Goal: Task Accomplishment & Management: Complete application form

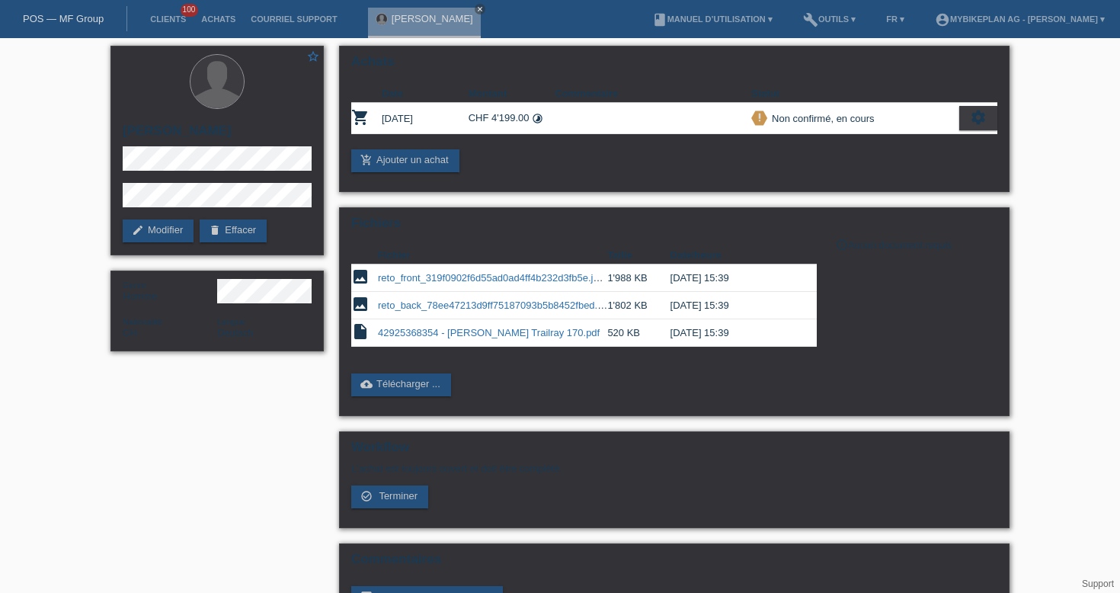
click at [81, 20] on link "POS — MF Group" at bounding box center [63, 18] width 81 height 11
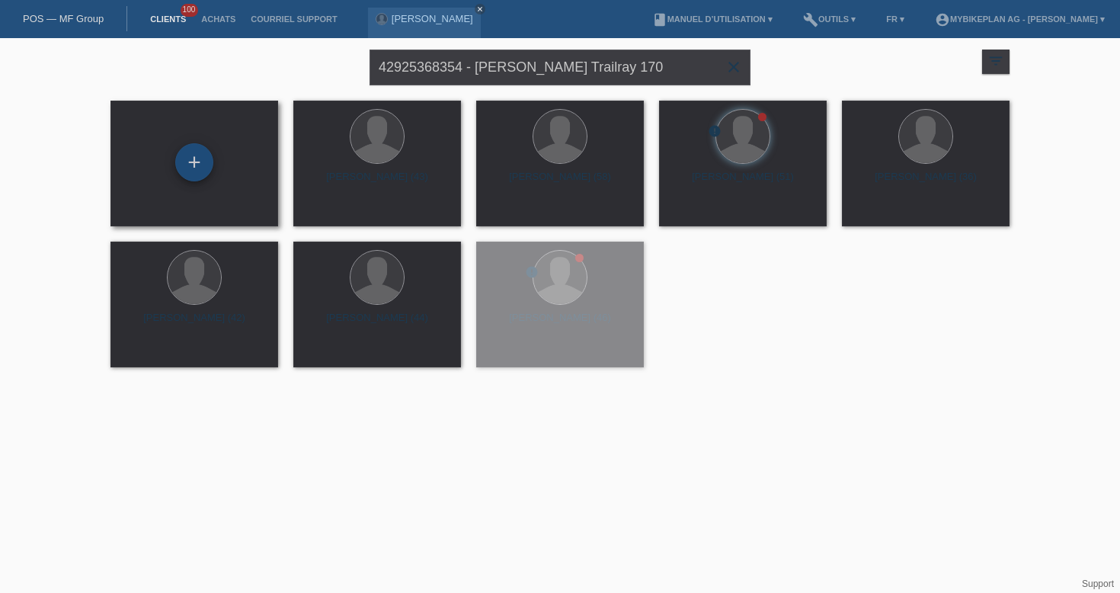
click at [205, 165] on div "+" at bounding box center [194, 162] width 37 height 26
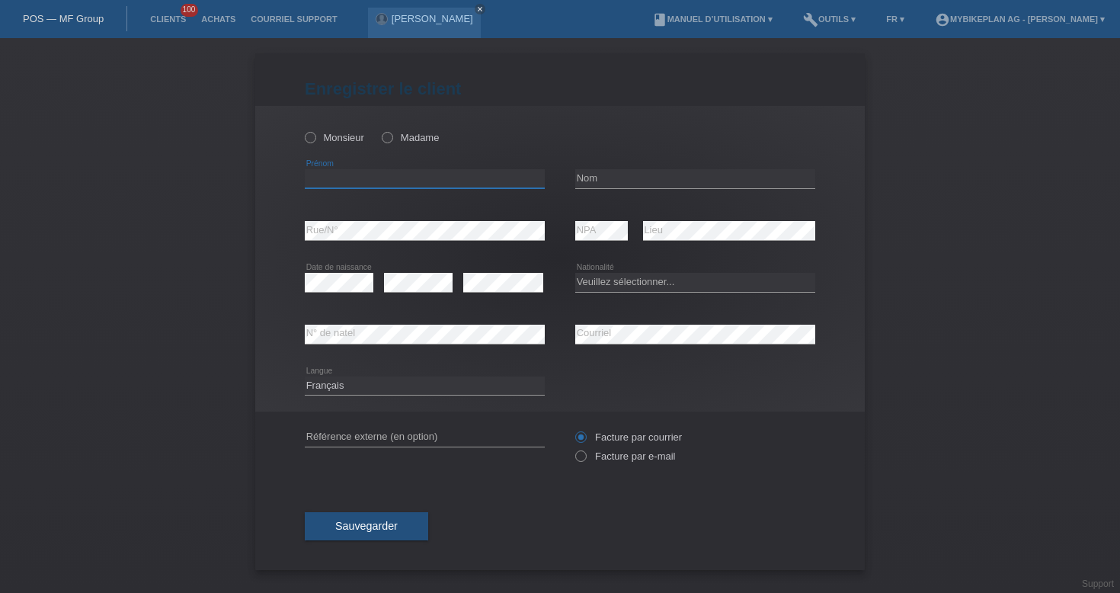
click at [454, 171] on input "text" at bounding box center [425, 178] width 240 height 19
paste input "Solene"
type input "Solene"
click at [635, 178] on input "text" at bounding box center [695, 178] width 240 height 19
paste input "Ferrier"
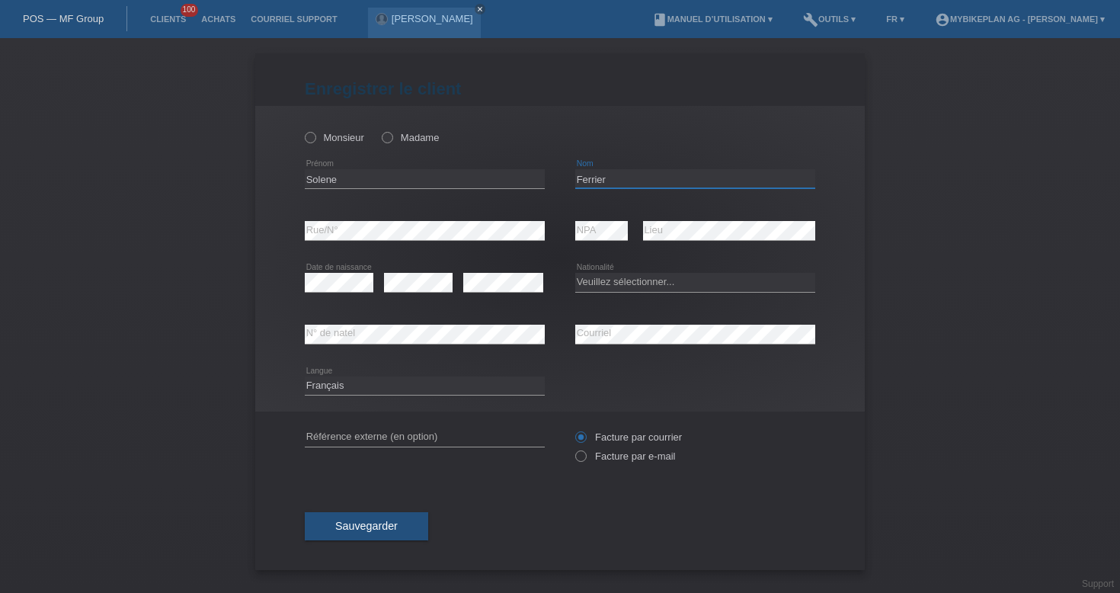
type input "Ferrier"
click at [603, 219] on div "error NPA" at bounding box center [601, 231] width 53 height 52
click at [489, 272] on div "error" at bounding box center [503, 283] width 80 height 52
click at [616, 280] on select "Veuillez sélectionner... Suisse Allemagne Autriche Liechtenstein ------------ A…" at bounding box center [695, 282] width 240 height 18
select select "CH"
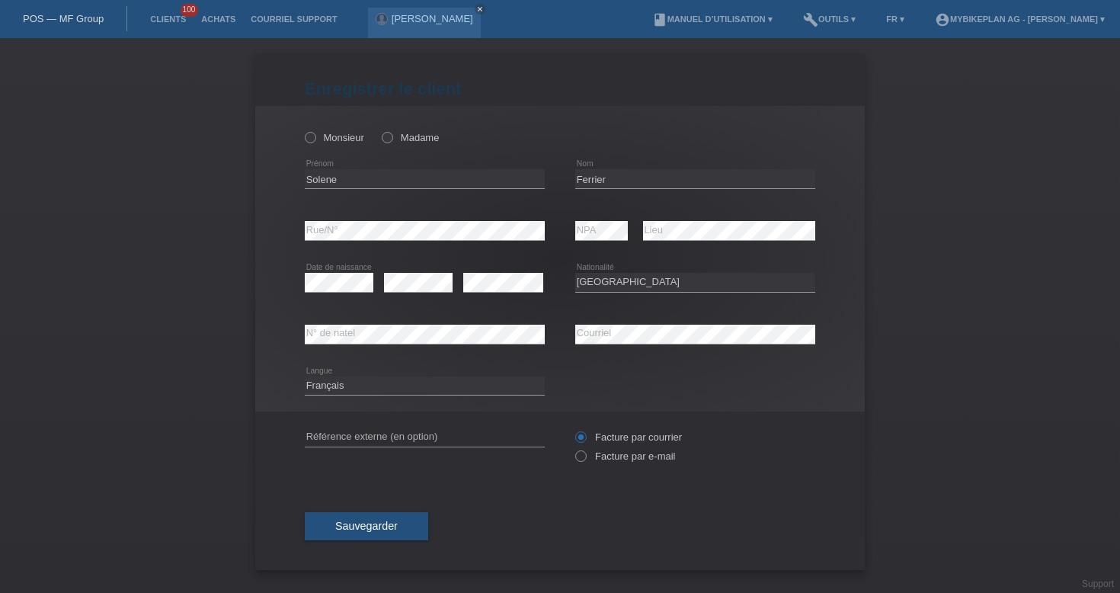
click at [390, 130] on div "Monsieur Madame" at bounding box center [425, 137] width 240 height 31
click at [392, 146] on div "Monsieur Madame" at bounding box center [425, 137] width 240 height 31
click at [399, 135] on label "Madame" at bounding box center [410, 137] width 57 height 11
click at [392, 135] on input "Madame" at bounding box center [387, 137] width 10 height 10
radio input "true"
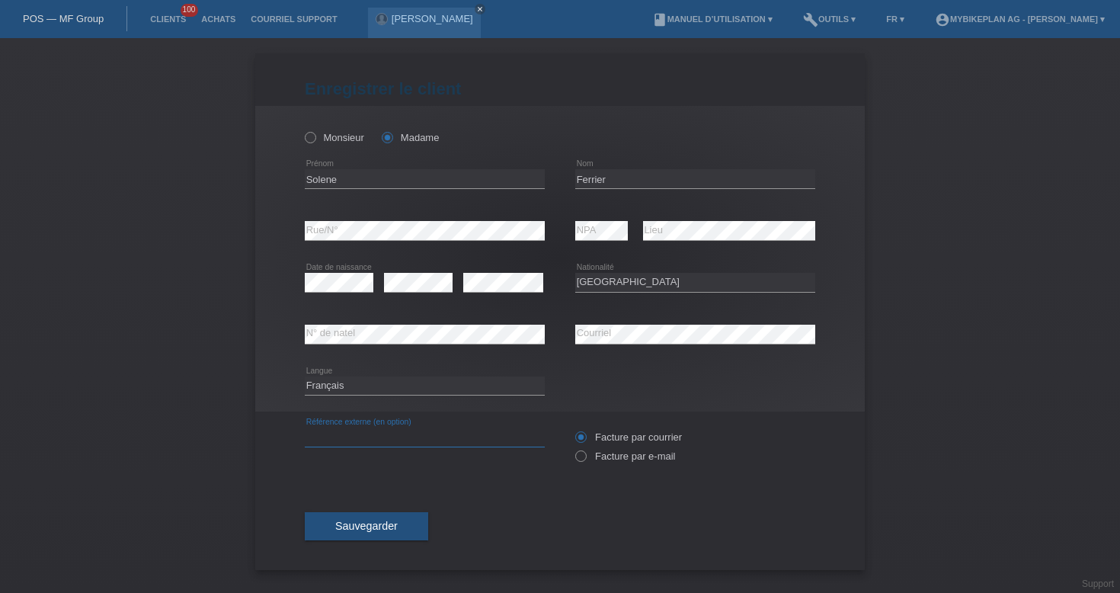
click at [478, 428] on input "text" at bounding box center [425, 436] width 240 height 19
paste input "42965917474"
type input "42965917474"
click at [590, 462] on label "Facture par e-mail" at bounding box center [625, 455] width 100 height 11
click at [585, 463] on input "Facture par e-mail" at bounding box center [580, 459] width 10 height 19
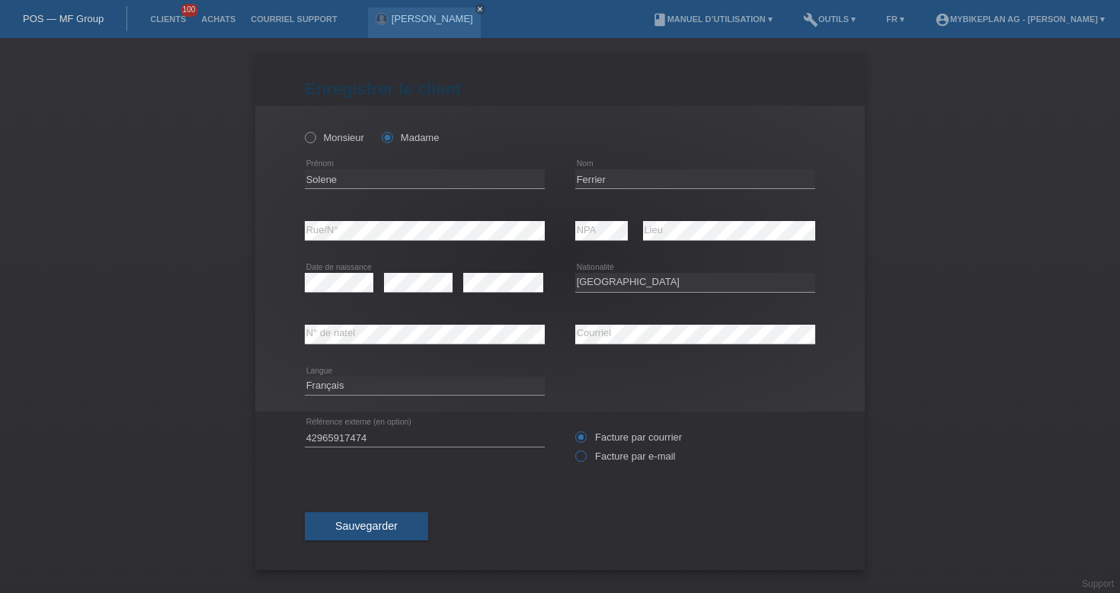
radio input "true"
click at [383, 532] on span "Sauvegarder" at bounding box center [366, 526] width 62 height 12
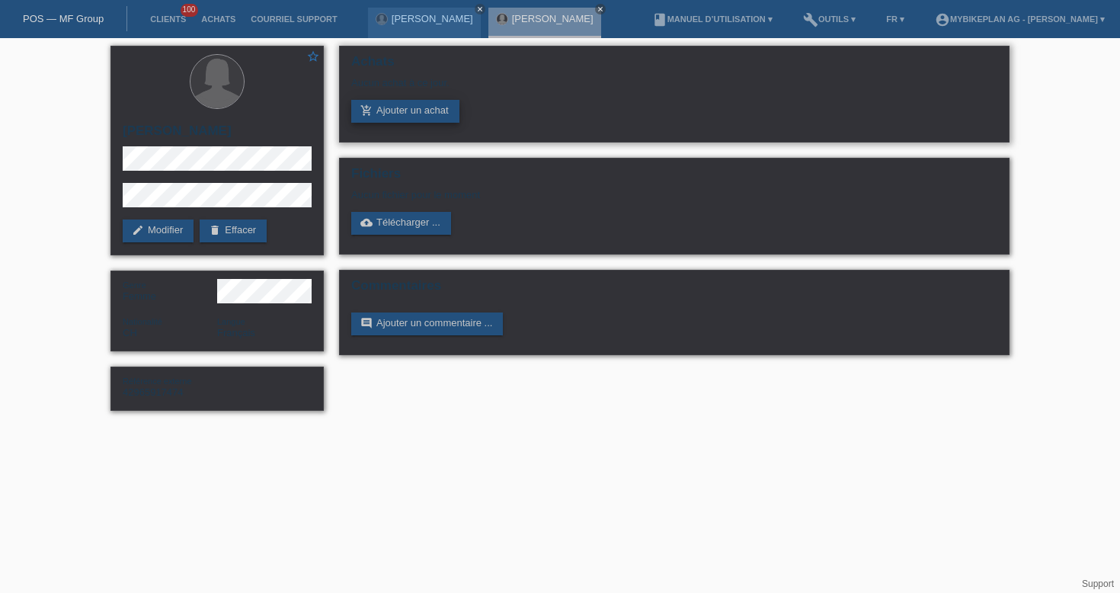
click at [417, 119] on link "add_shopping_cart Ajouter un achat" at bounding box center [405, 111] width 108 height 23
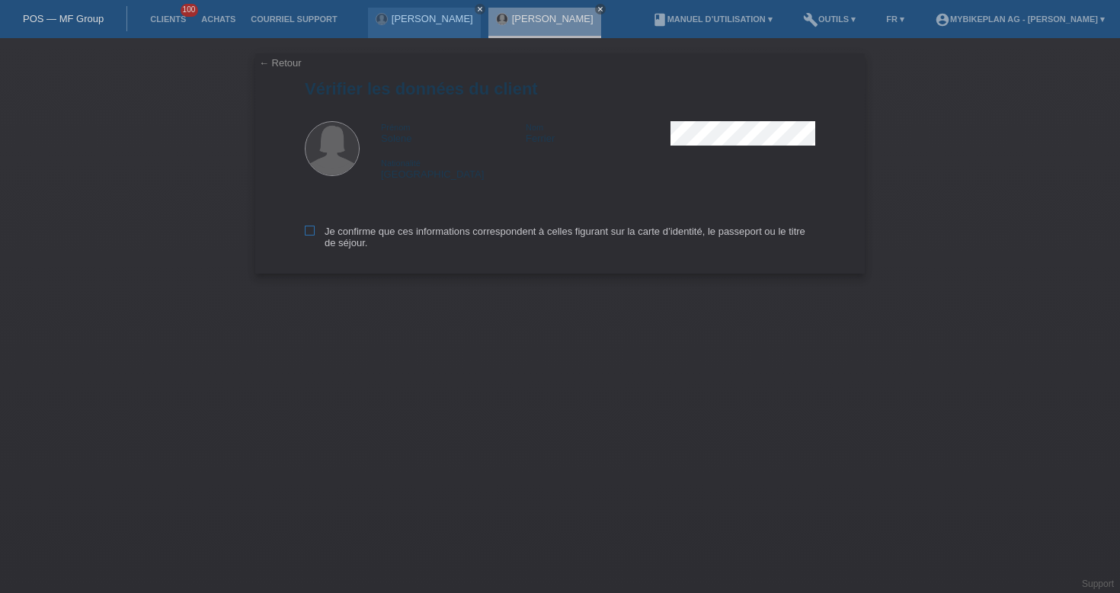
click at [399, 243] on label "Je confirme que ces informations correspondent à celles figurant sur la carte d…" at bounding box center [560, 237] width 510 height 23
click at [315, 235] on input "Je confirme que ces informations correspondent à celles figurant sur la carte d…" at bounding box center [310, 231] width 10 height 10
checkbox input "true"
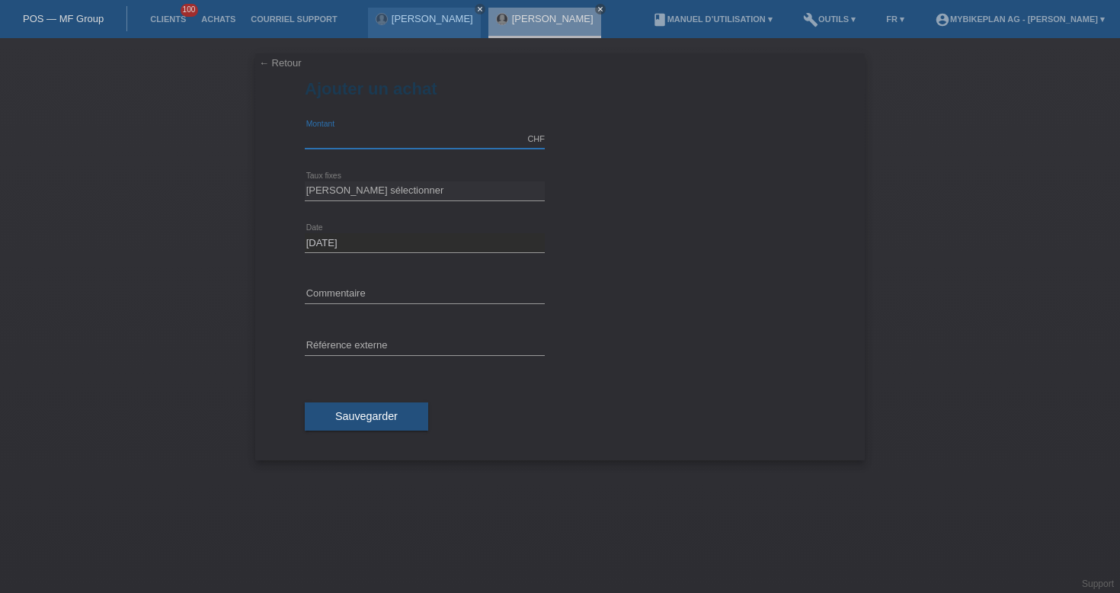
click at [347, 143] on input "text" at bounding box center [425, 139] width 240 height 19
type input "2999.00"
click at [416, 189] on select "[PERSON_NAME] sélectionner 6 versements 12 versements 18 versements 24 versemen…" at bounding box center [425, 190] width 240 height 18
select select "487"
click at [427, 342] on input "text" at bounding box center [425, 346] width 240 height 19
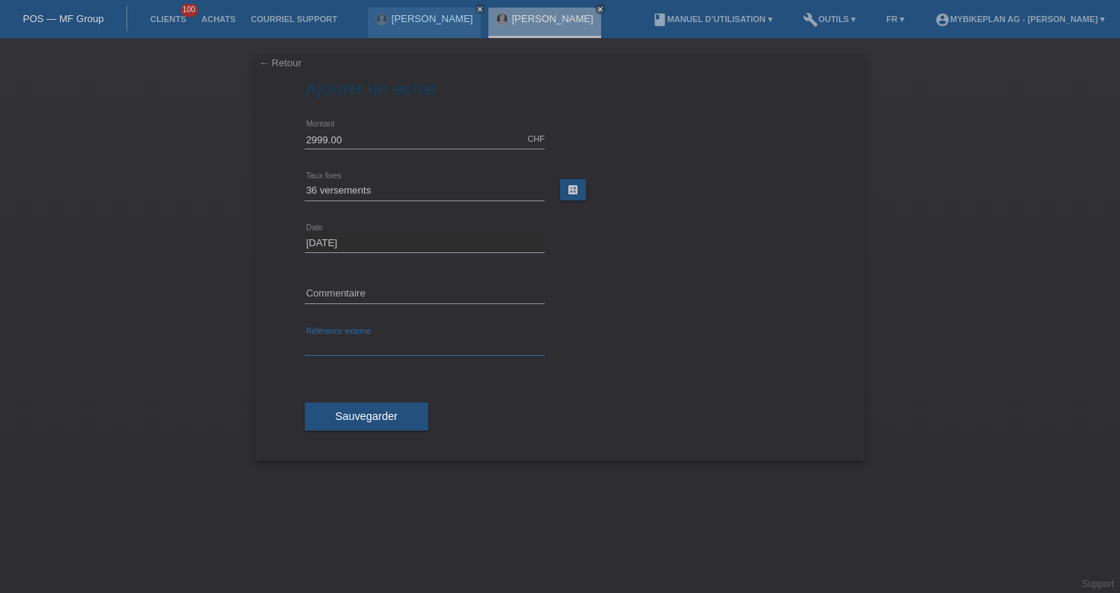
paste input "42965917474"
type input "42965917474"
click at [351, 425] on button "Sauvegarder" at bounding box center [366, 416] width 123 height 29
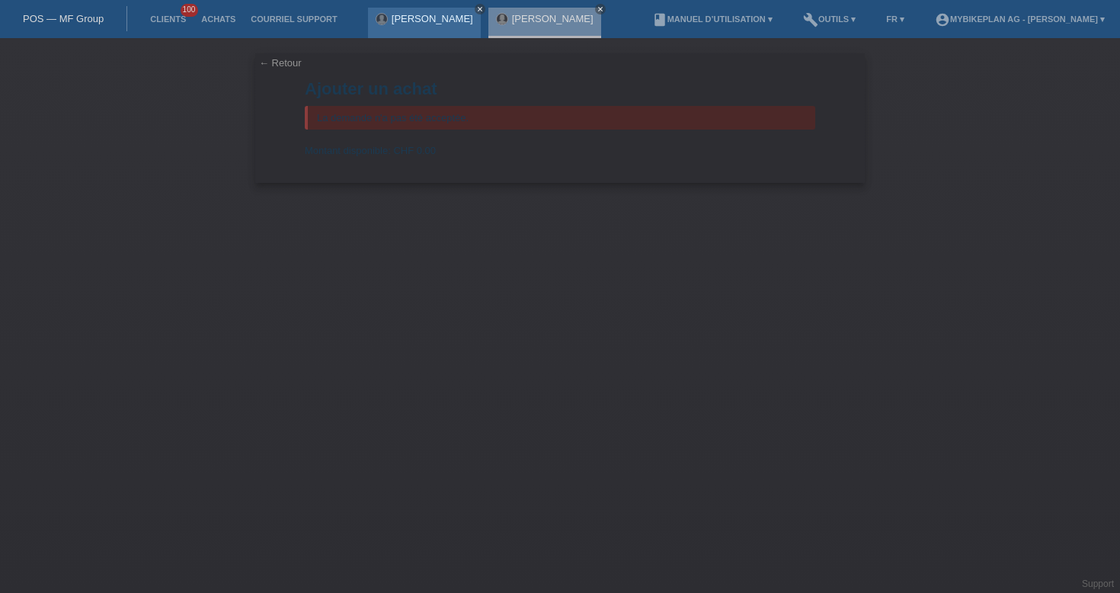
click at [476, 11] on icon "close" at bounding box center [480, 9] width 8 height 8
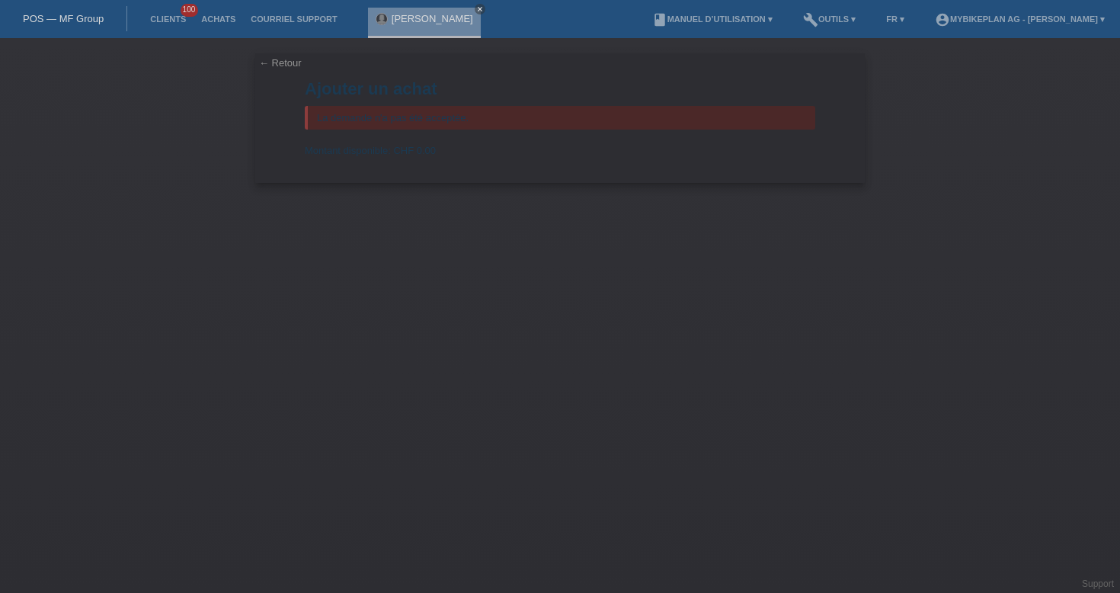
click at [476, 11] on icon "close" at bounding box center [480, 9] width 8 height 8
